Goal: Check status: Check status

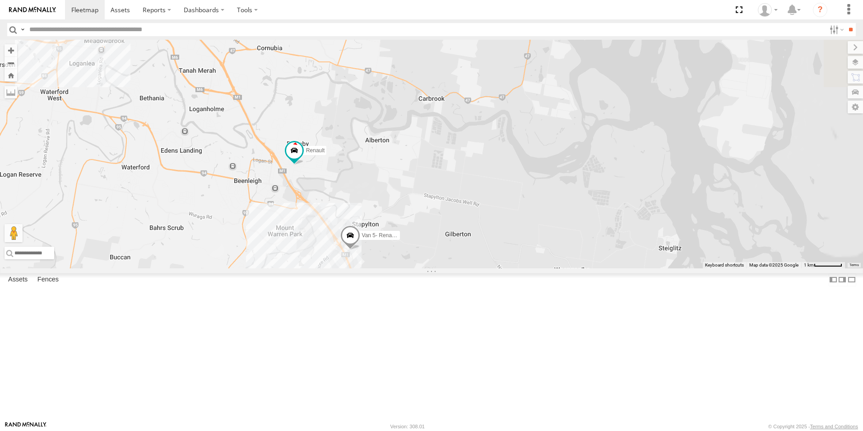
drag, startPoint x: 562, startPoint y: 327, endPoint x: 424, endPoint y: 143, distance: 229.6
click at [424, 143] on div "Ford transit (Little) Renault Old Ford Van 5- Renault Master - 052•LI8" at bounding box center [431, 154] width 863 height 228
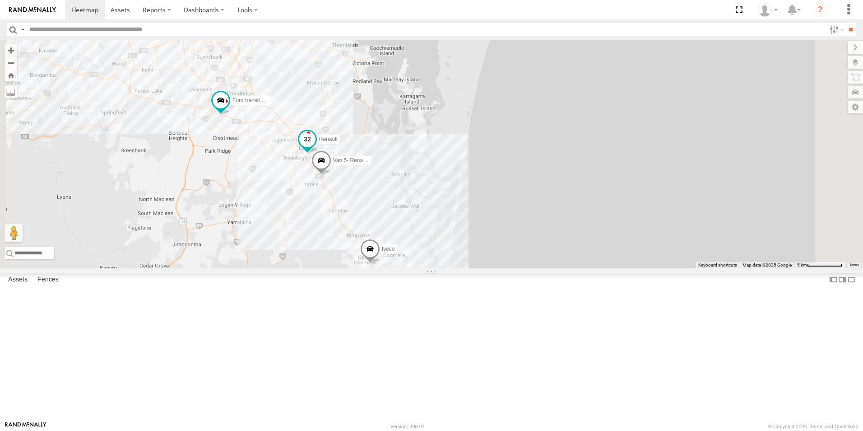
click at [316, 147] on span at bounding box center [307, 139] width 16 height 16
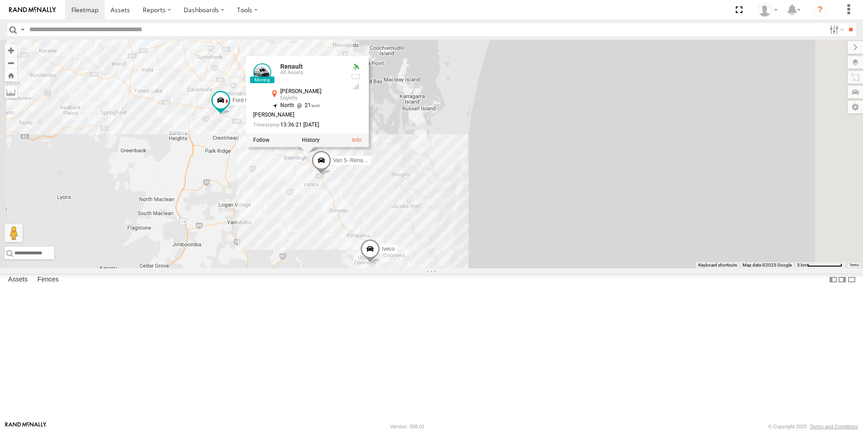
click at [387, 263] on div "Ford transit (Little) Renault Old Ford Van 5- Renault Master - 052•LI8 2 Iveco …" at bounding box center [431, 154] width 863 height 228
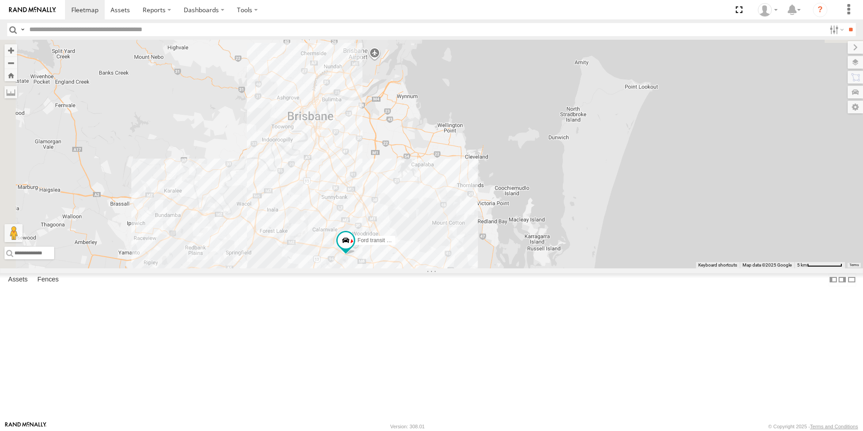
drag, startPoint x: 335, startPoint y: 108, endPoint x: 456, endPoint y: 241, distance: 179.9
click at [474, 268] on div "Ford transit (Little) Renault Old Ford Van 5- Renault Master - 052•LI8 Iveco" at bounding box center [431, 154] width 863 height 228
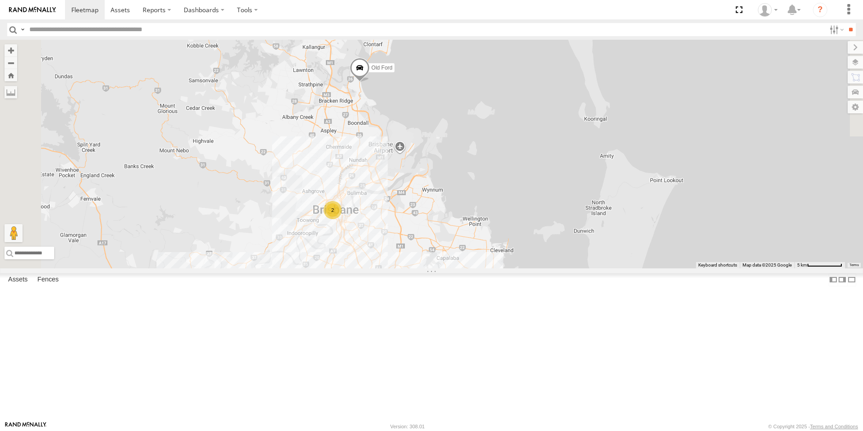
drag, startPoint x: 440, startPoint y: 194, endPoint x: 470, endPoint y: 316, distance: 125.6
click at [470, 268] on div "Ford transit (Little) Renault Old Ford Van 5- Renault Master - 052•LI8 Iveco 2" at bounding box center [431, 154] width 863 height 228
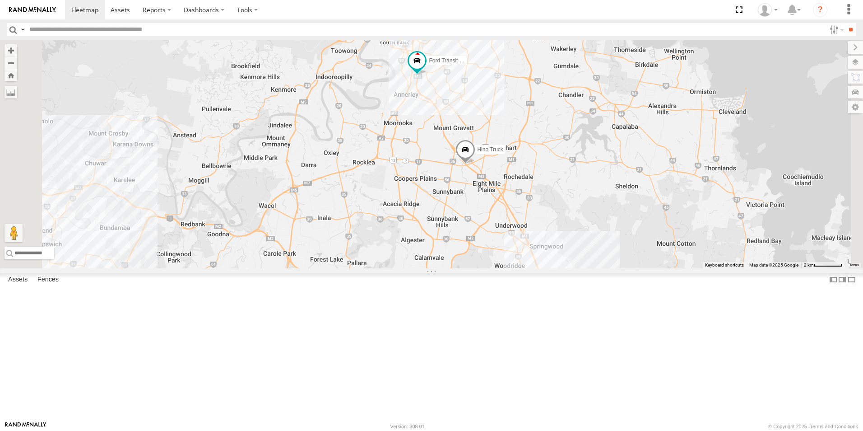
drag, startPoint x: 595, startPoint y: 295, endPoint x: 572, endPoint y: 106, distance: 190.0
click at [558, 103] on div "Hino Truck Ford Transit (New) Old Ford" at bounding box center [431, 154] width 863 height 228
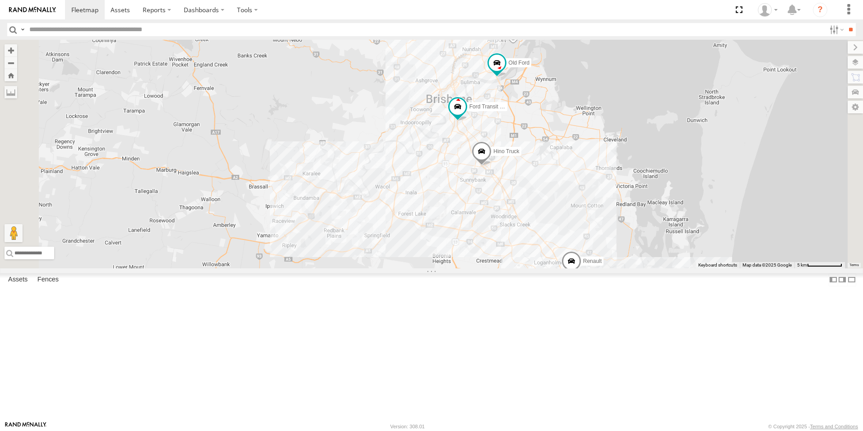
drag, startPoint x: 620, startPoint y: 186, endPoint x: 606, endPoint y: 261, distance: 75.8
click at [613, 268] on div "Hino Truck Ford Transit (New) Old Ford Iveco Renault 2" at bounding box center [431, 154] width 863 height 228
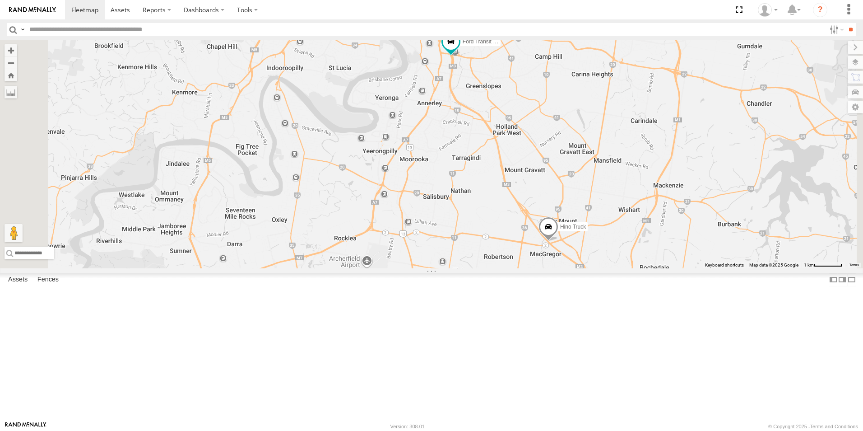
drag, startPoint x: 604, startPoint y: 161, endPoint x: 616, endPoint y: 207, distance: 47.5
click at [618, 216] on div "Hino Truck Ford Transit (New) Old Ford Iveco Renault" at bounding box center [431, 154] width 863 height 228
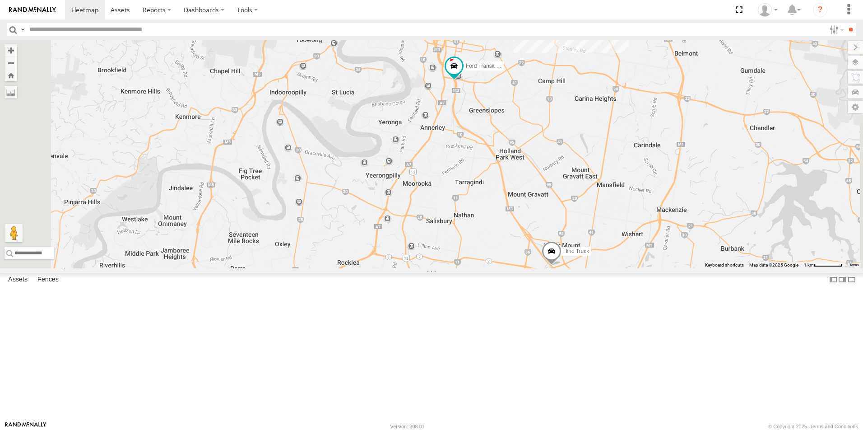
drag, startPoint x: 609, startPoint y: 171, endPoint x: 608, endPoint y: 197, distance: 25.7
click at [608, 197] on div "Hino Truck Ford Transit (New) Old Ford Iveco Renault" at bounding box center [431, 154] width 863 height 228
click at [511, 69] on span "Ford Transit (New)" at bounding box center [488, 66] width 45 height 6
click at [466, 70] on label at bounding box center [458, 67] width 18 height 6
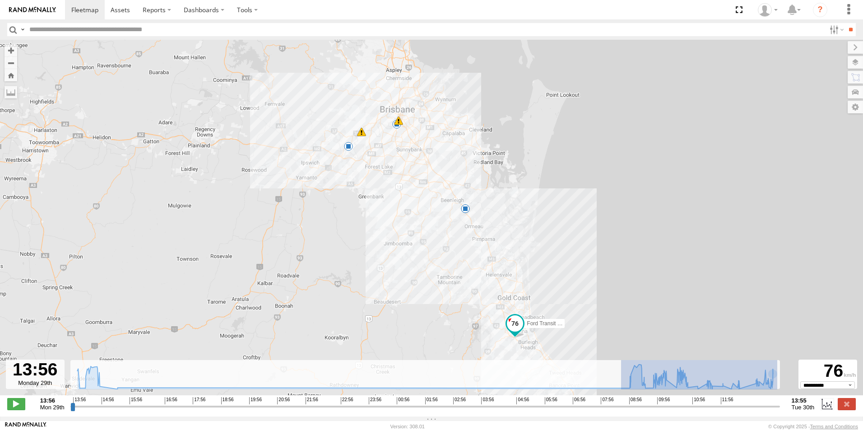
drag, startPoint x: 637, startPoint y: 381, endPoint x: 781, endPoint y: 376, distance: 144.5
click at [785, 376] on div "← Move left → Move right ↑ Move up ↓ Move down + Zoom in - Zoom out Home Jump l…" at bounding box center [431, 228] width 863 height 376
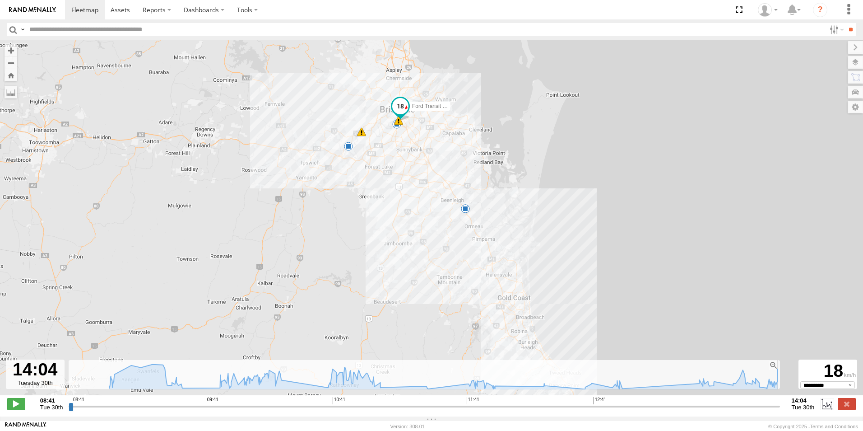
drag, startPoint x: 539, startPoint y: 408, endPoint x: 753, endPoint y: 377, distance: 216.6
click at [780, 402] on input "range" at bounding box center [424, 406] width 711 height 9
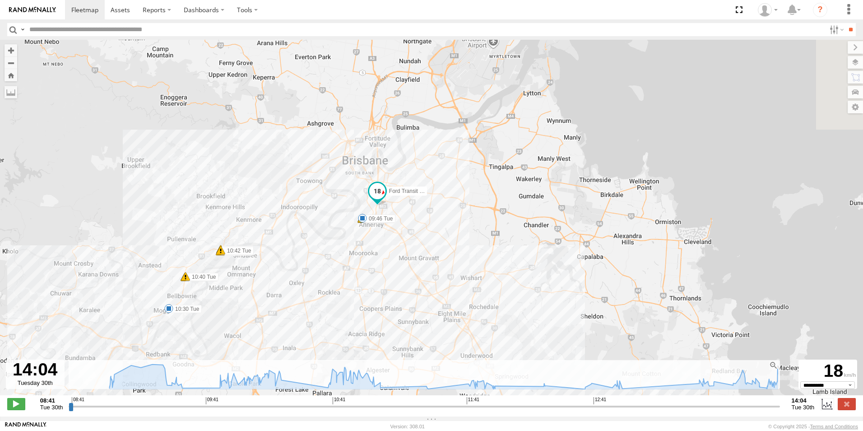
drag, startPoint x: 449, startPoint y: 123, endPoint x: 421, endPoint y: 338, distance: 216.8
click at [421, 338] on div "Ford Transit (New) 14:57 Mon 15:22 Mon 10:30 Tue 09:46 Tue 10:09 Tue 10:10 Tue …" at bounding box center [431, 222] width 863 height 365
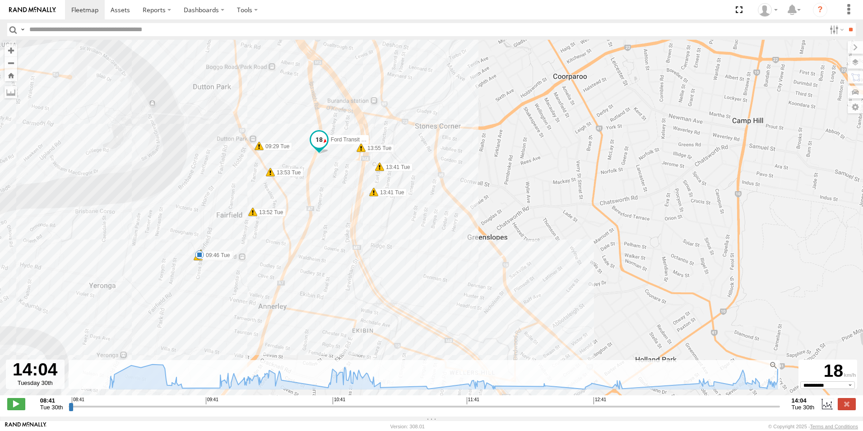
drag, startPoint x: 342, startPoint y: 185, endPoint x: 330, endPoint y: 270, distance: 86.1
click at [330, 270] on div "Ford Transit (New) 14:57 Mon 15:22 Mon 10:30 Tue 09:46 Tue 10:09 Tue 10:10 Tue …" at bounding box center [431, 222] width 863 height 365
click at [847, 406] on label at bounding box center [847, 404] width 18 height 12
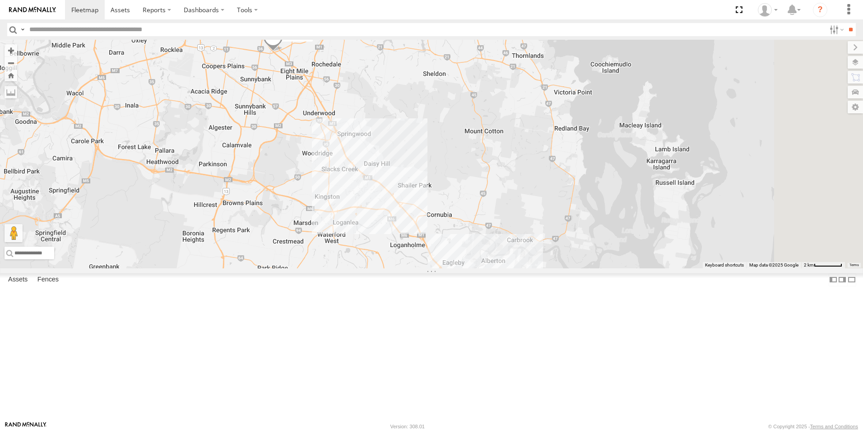
drag, startPoint x: 716, startPoint y: 361, endPoint x: 478, endPoint y: 111, distance: 344.9
click at [468, 112] on div "Ford Transit (New) Hino Truck Old Ford" at bounding box center [431, 154] width 863 height 228
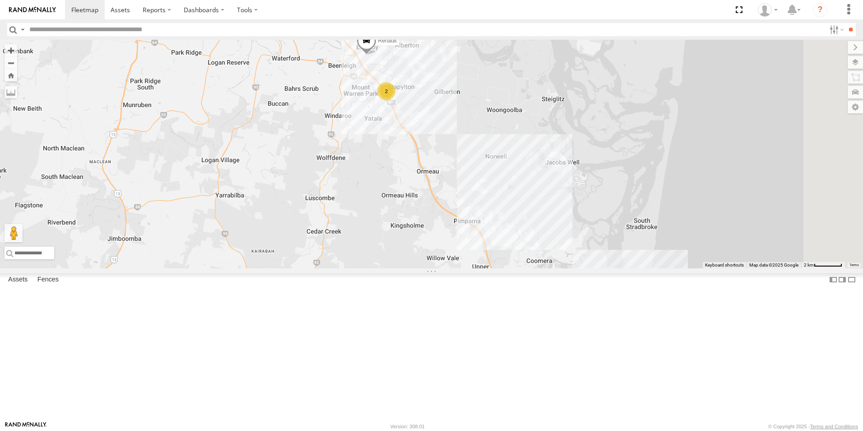
drag, startPoint x: 637, startPoint y: 342, endPoint x: 552, endPoint y: 189, distance: 175.4
click at [552, 189] on div "Ford Transit (New) Hino Truck Old Ford 2 Renault" at bounding box center [431, 154] width 863 height 228
click at [492, 266] on span at bounding box center [482, 254] width 20 height 24
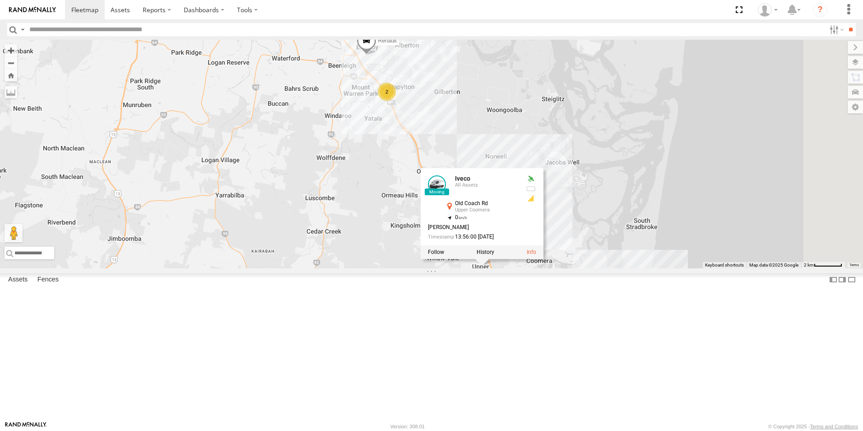
click at [633, 268] on div "Ford Transit (New) Hino Truck Old Ford 2 Renault Iveco Iveco All Assets Old Coa…" at bounding box center [431, 154] width 863 height 228
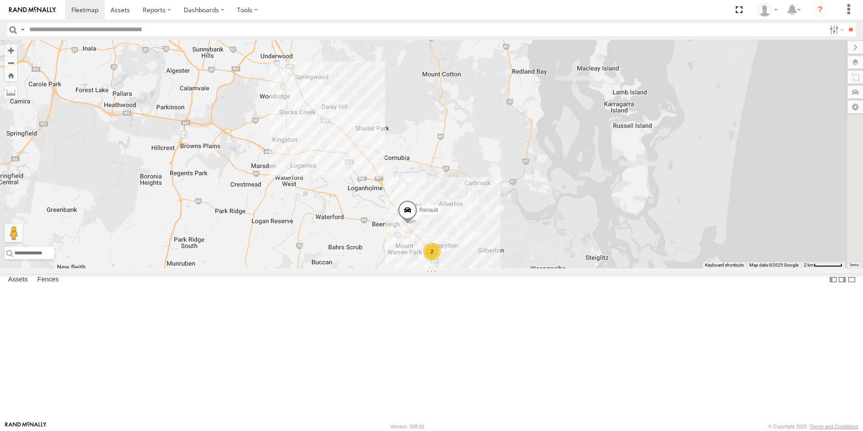
drag, startPoint x: 531, startPoint y: 207, endPoint x: 574, endPoint y: 353, distance: 151.6
click at [574, 268] on div "2 Renault Iveco" at bounding box center [431, 154] width 863 height 228
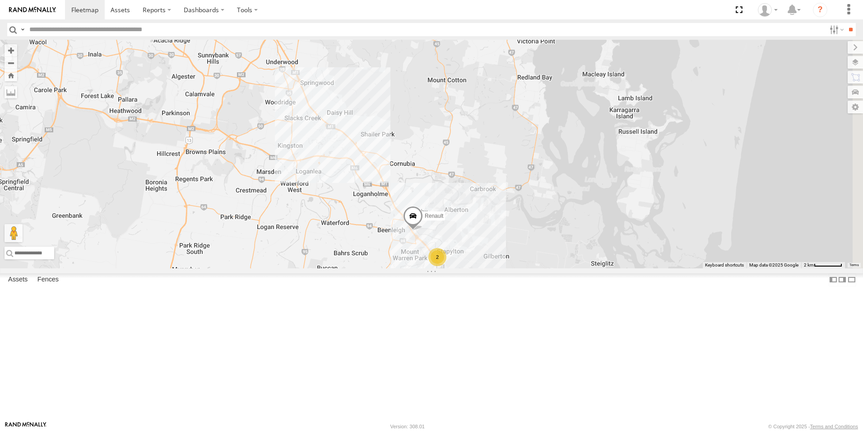
drag, startPoint x: 414, startPoint y: 292, endPoint x: 477, endPoint y: 288, distance: 62.9
click at [418, 268] on div "2 Renault Iveco Hino Truck" at bounding box center [431, 154] width 863 height 228
click at [424, 230] on span at bounding box center [414, 217] width 20 height 24
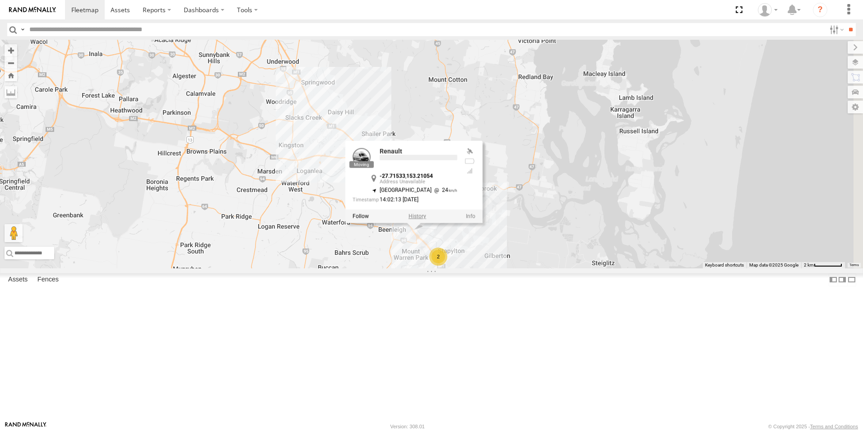
click at [426, 219] on label at bounding box center [418, 216] width 18 height 6
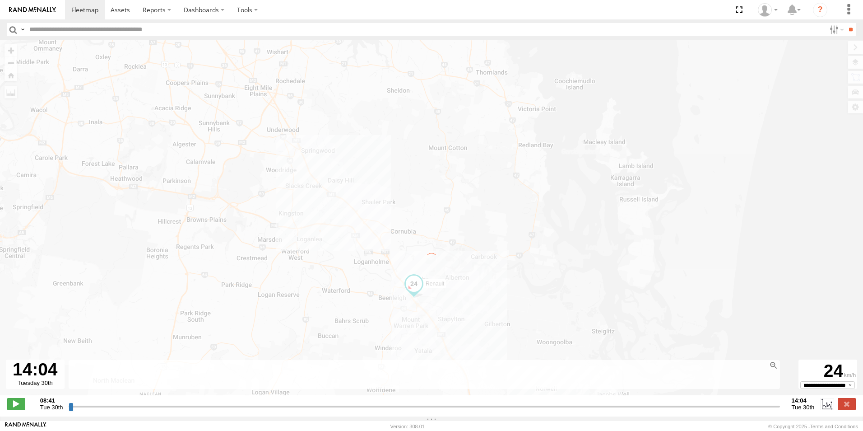
type input "**********"
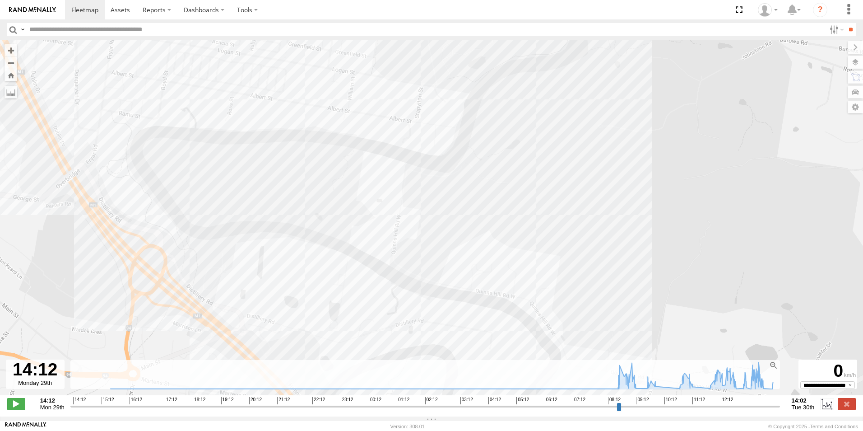
drag, startPoint x: 258, startPoint y: 168, endPoint x: 292, endPoint y: 169, distance: 33.4
click at [493, 425] on body at bounding box center [431, 215] width 863 height 431
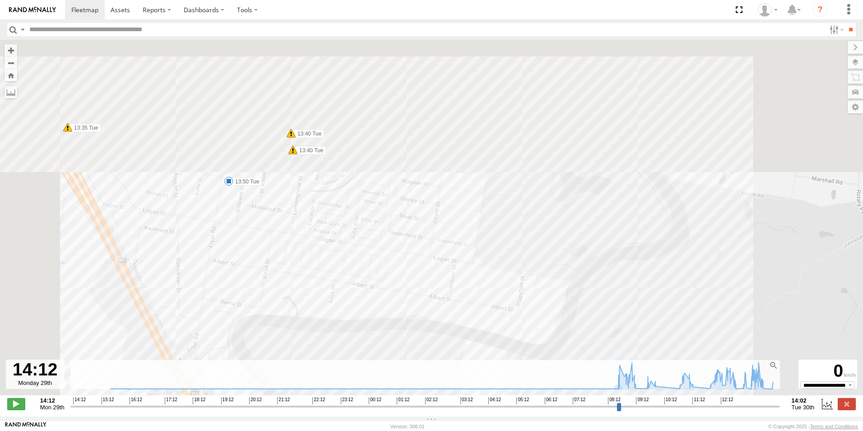
drag, startPoint x: 391, startPoint y: 400, endPoint x: 439, endPoint y: 437, distance: 59.9
click at [439, 430] on html at bounding box center [431, 215] width 863 height 431
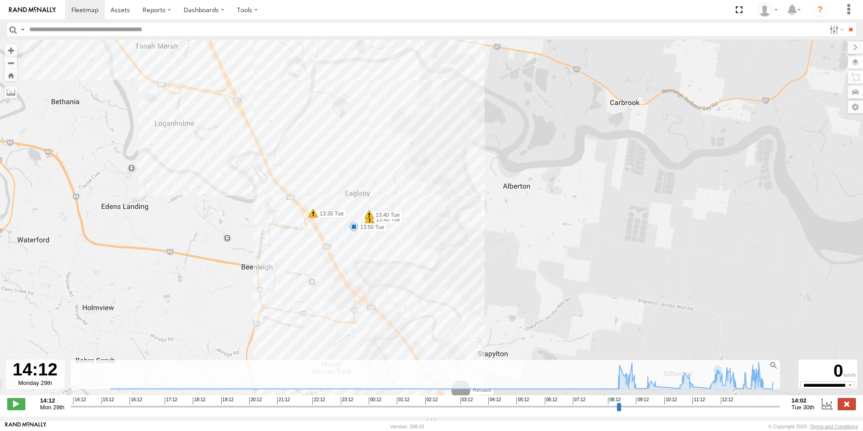
click at [853, 405] on label at bounding box center [847, 404] width 18 height 12
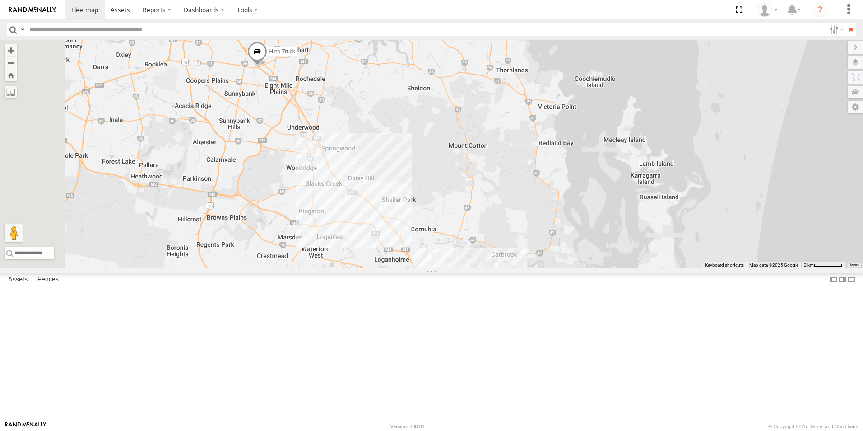
drag, startPoint x: 381, startPoint y: 99, endPoint x: 404, endPoint y: 179, distance: 83.7
click at [404, 179] on div "Renault Hino Truck 2 Old Ford" at bounding box center [431, 154] width 863 height 228
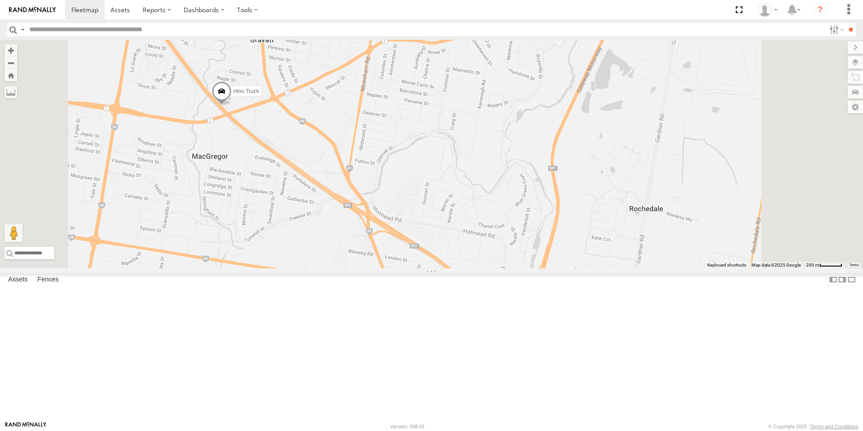
click at [259, 94] on span "Hino Truck" at bounding box center [246, 91] width 26 height 6
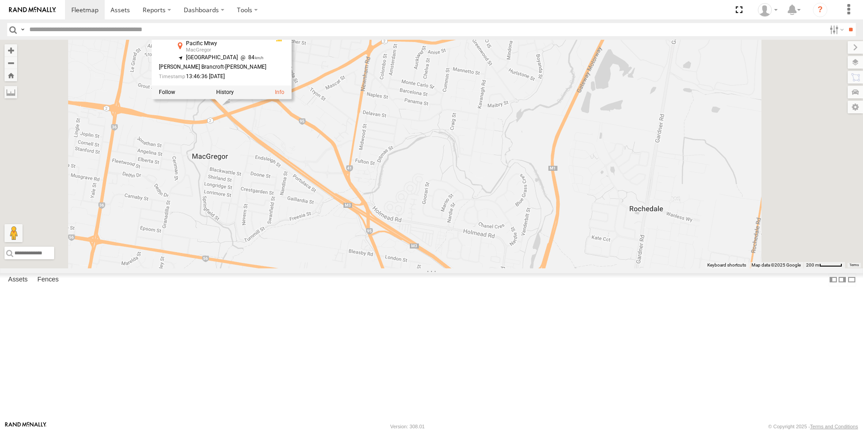
click at [402, 203] on div "Renault Hino Truck Old Ford Hino Truck All Assets Pacific [GEOGRAPHIC_DATA] -27…" at bounding box center [431, 154] width 863 height 228
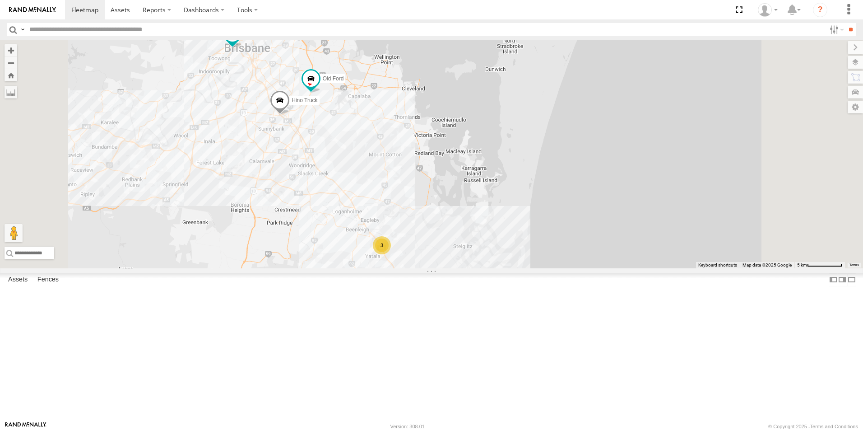
drag, startPoint x: 474, startPoint y: 294, endPoint x: 460, endPoint y: 272, distance: 25.9
click at [460, 268] on div "Hino Truck Old Ford 3 Ford Transit (New) Iveco" at bounding box center [431, 154] width 863 height 228
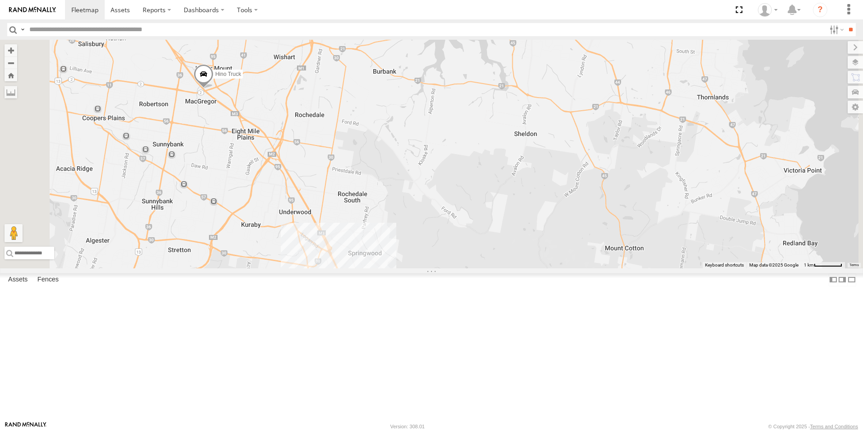
drag, startPoint x: 421, startPoint y: 164, endPoint x: 415, endPoint y: 205, distance: 42.0
click at [415, 209] on div "Hino Truck Old [PERSON_NAME] Transit (New) Iveco Renault" at bounding box center [431, 154] width 863 height 228
